Goal: Information Seeking & Learning: Learn about a topic

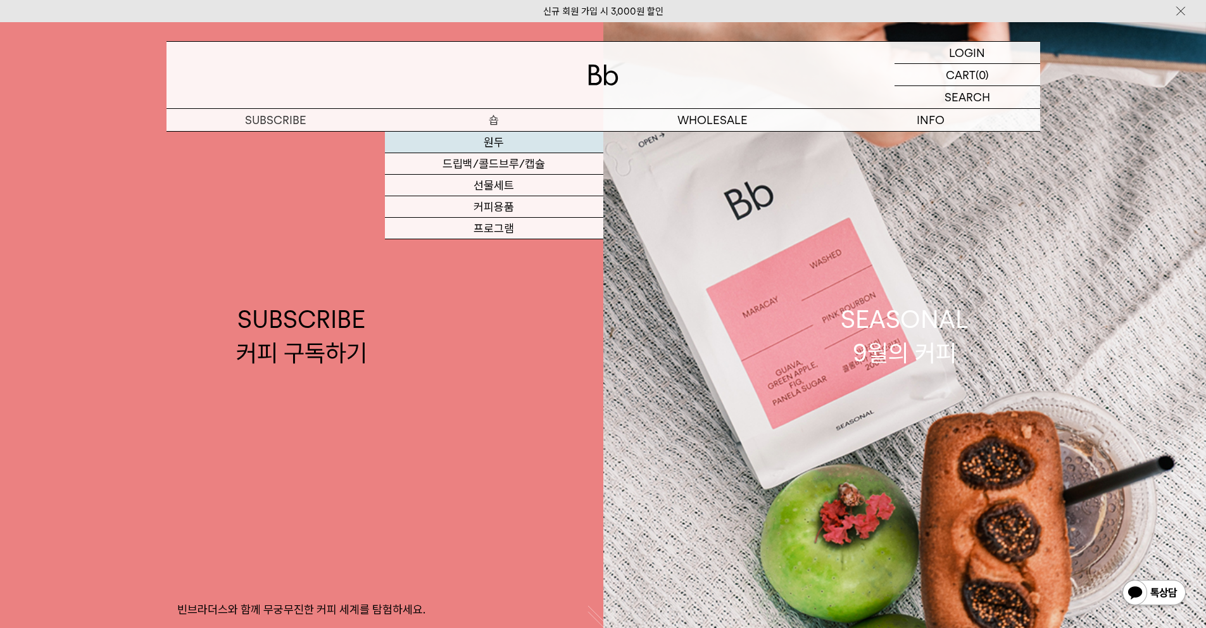
click at [496, 143] on link "원두" at bounding box center [494, 143] width 218 height 22
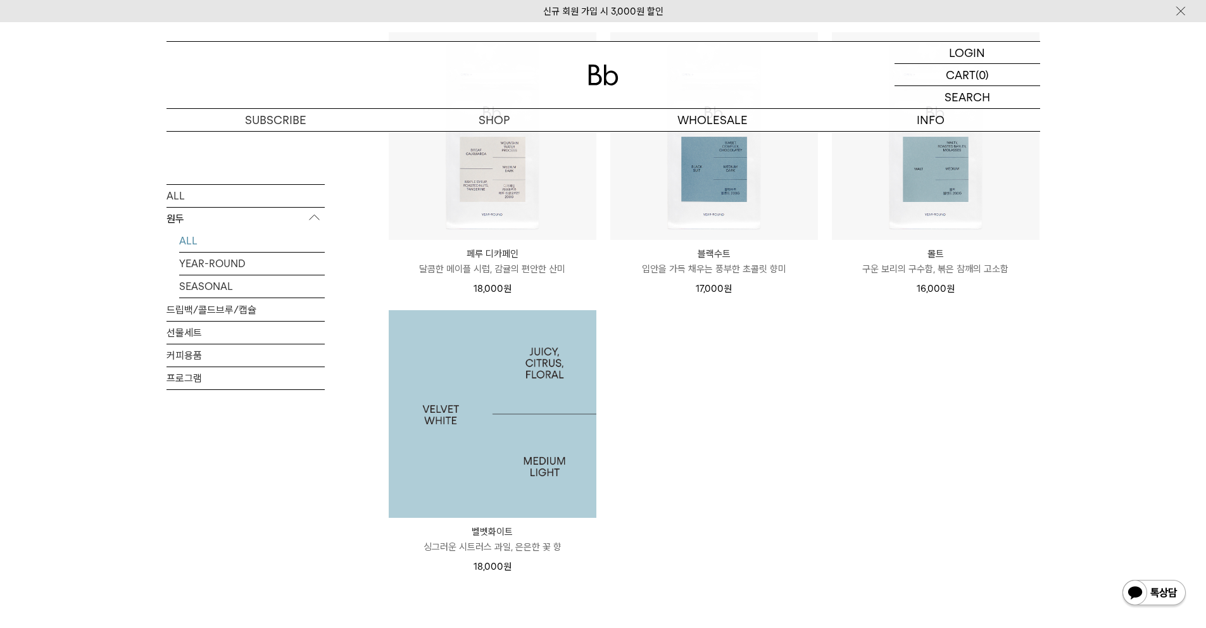
scroll to position [1033, 0]
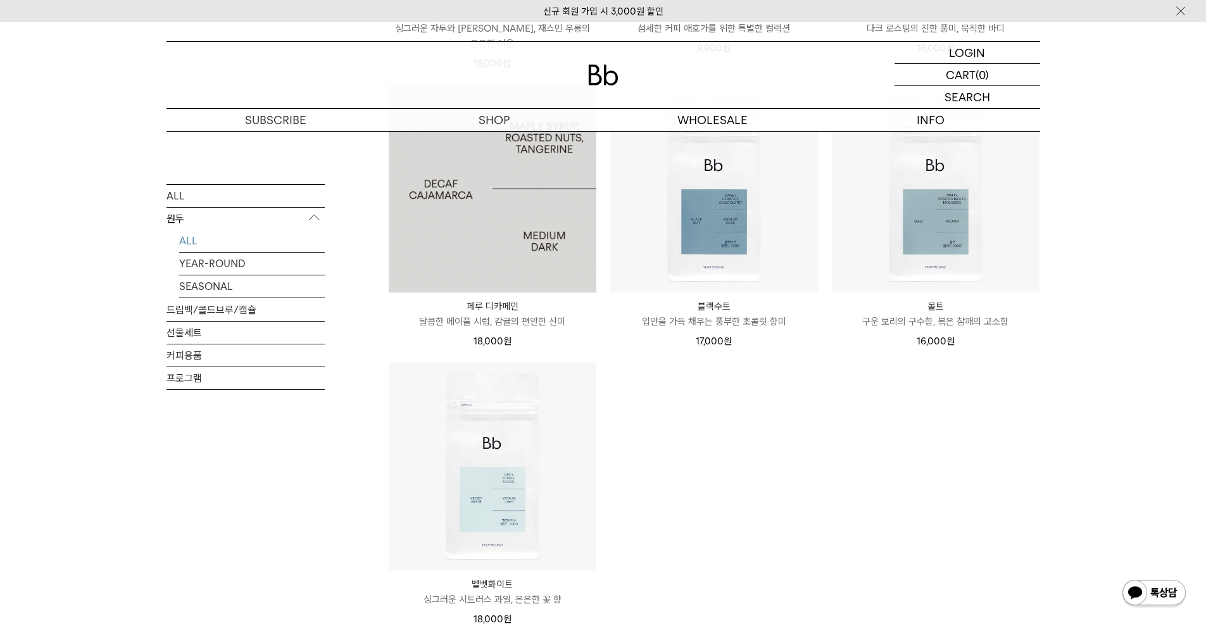
click at [482, 229] on img at bounding box center [493, 189] width 208 height 208
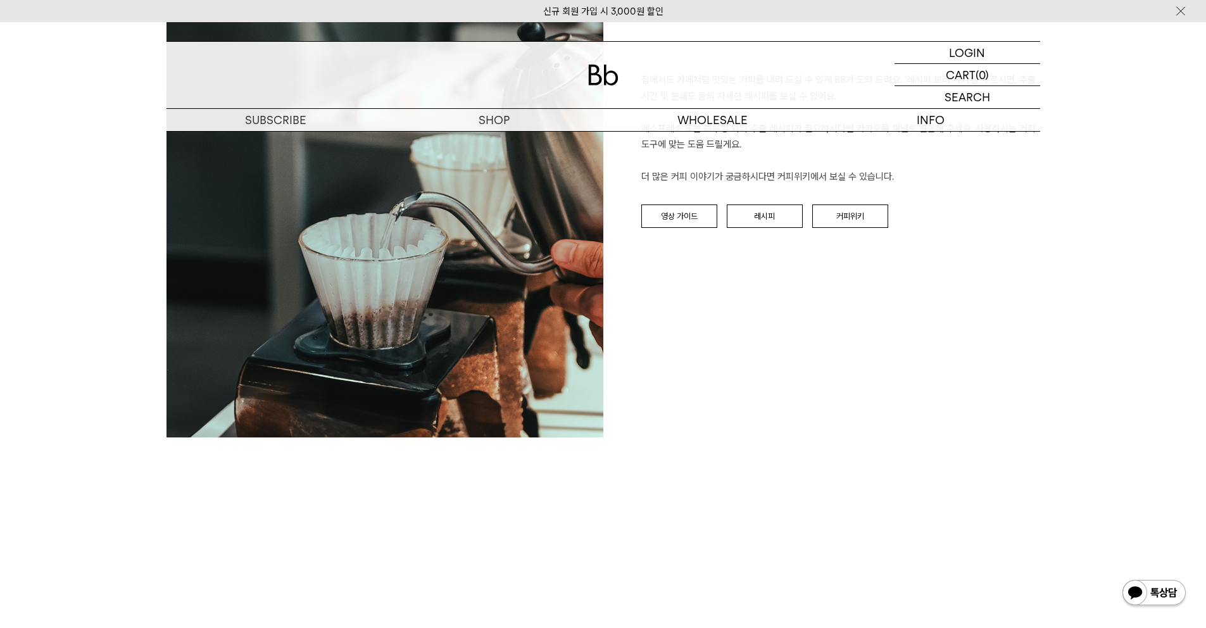
scroll to position [1468, 0]
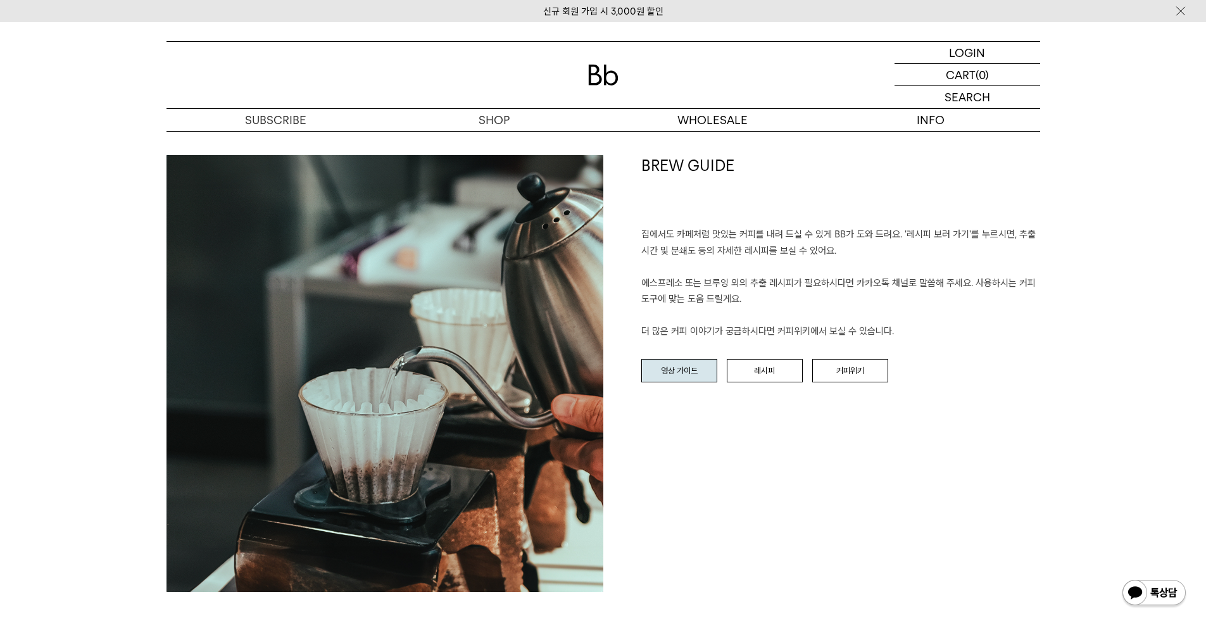
click at [675, 370] on link "영상 가이드" at bounding box center [679, 371] width 76 height 24
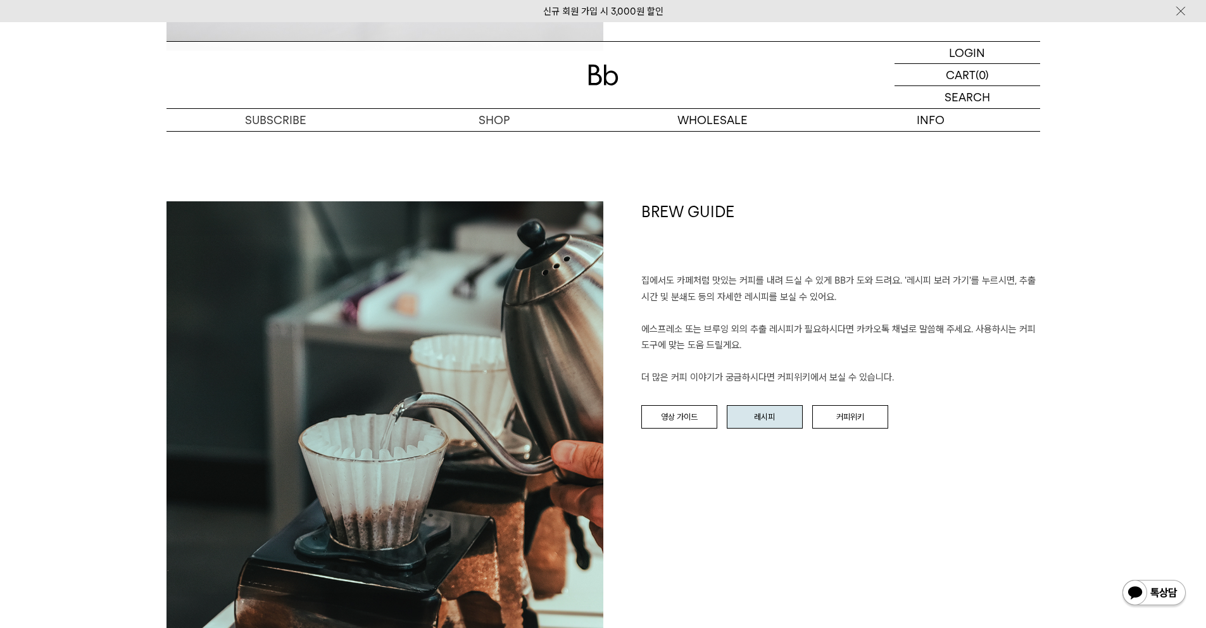
scroll to position [1484, 0]
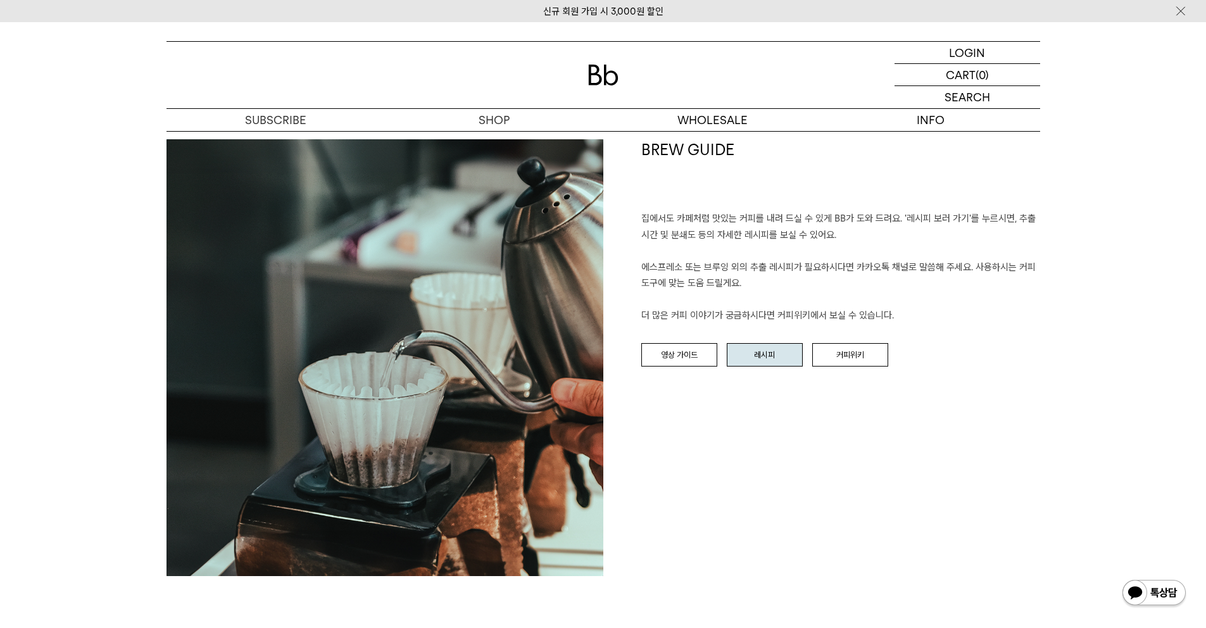
click at [760, 361] on link "레시피" at bounding box center [765, 355] width 76 height 24
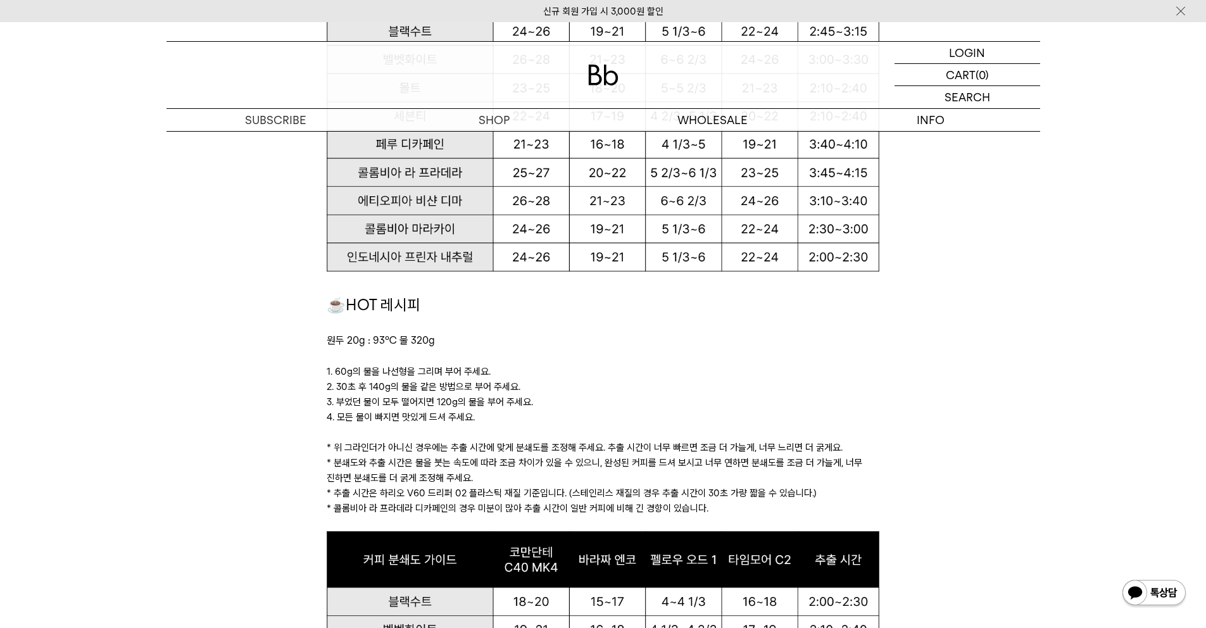
scroll to position [898, 0]
